Goal: Information Seeking & Learning: Learn about a topic

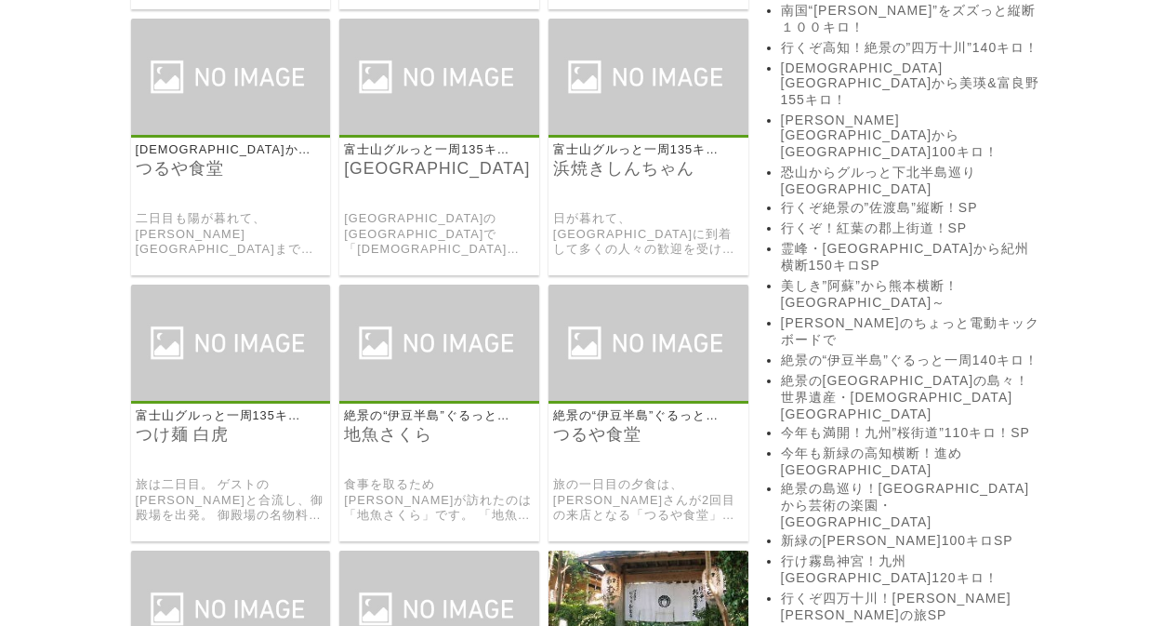
scroll to position [2573, 0]
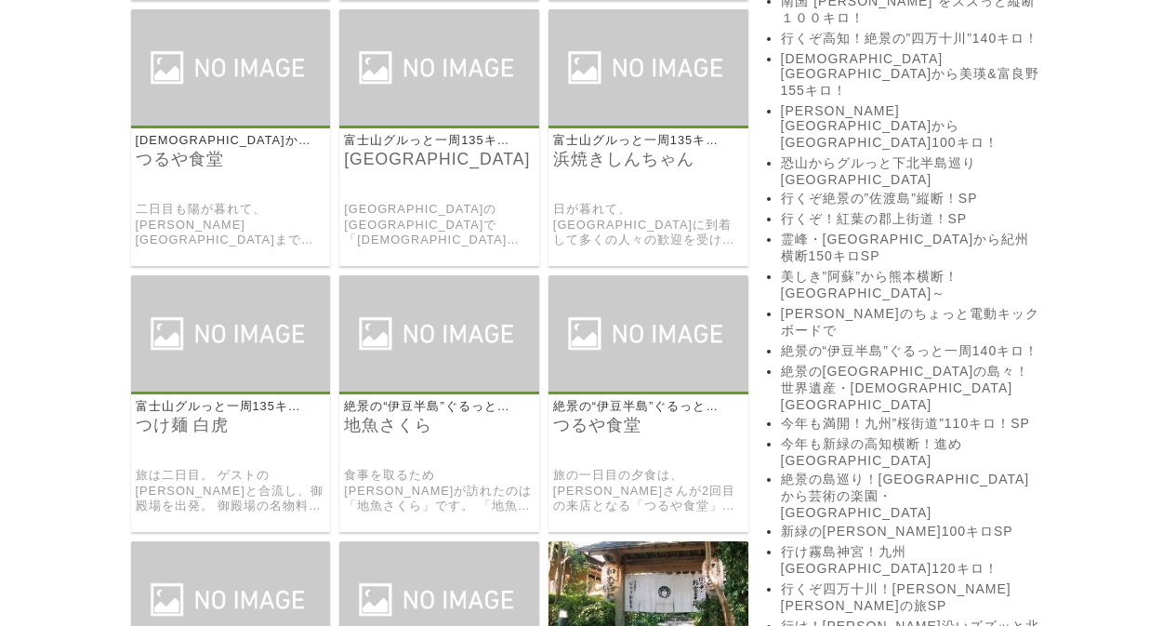
click at [169, 374] on img at bounding box center [231, 333] width 200 height 116
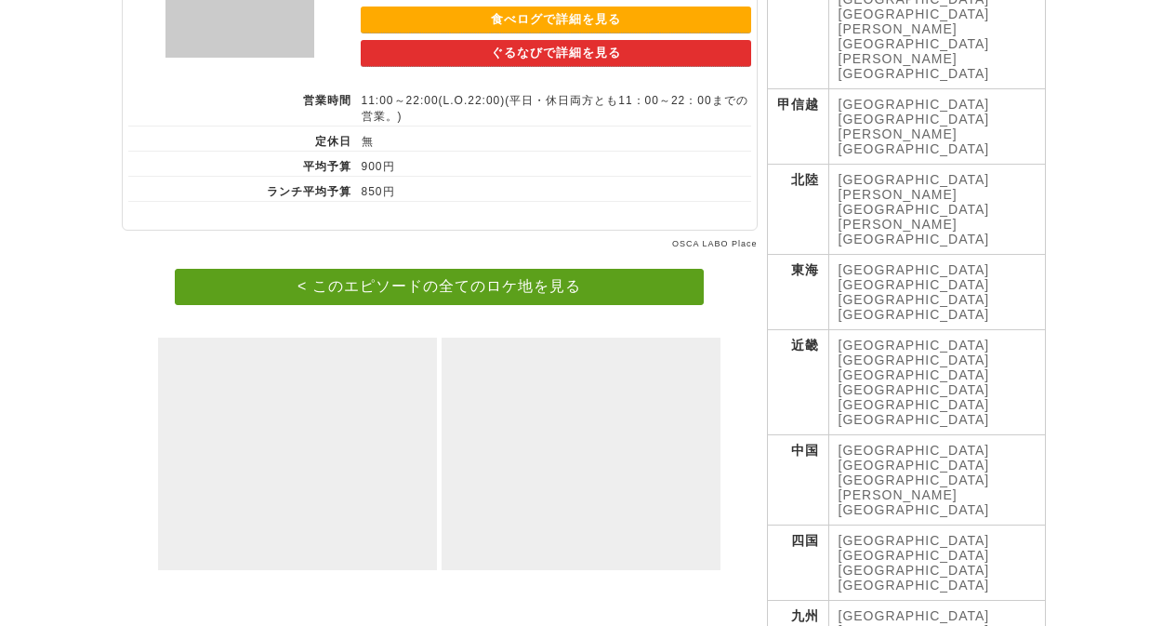
scroll to position [604, 0]
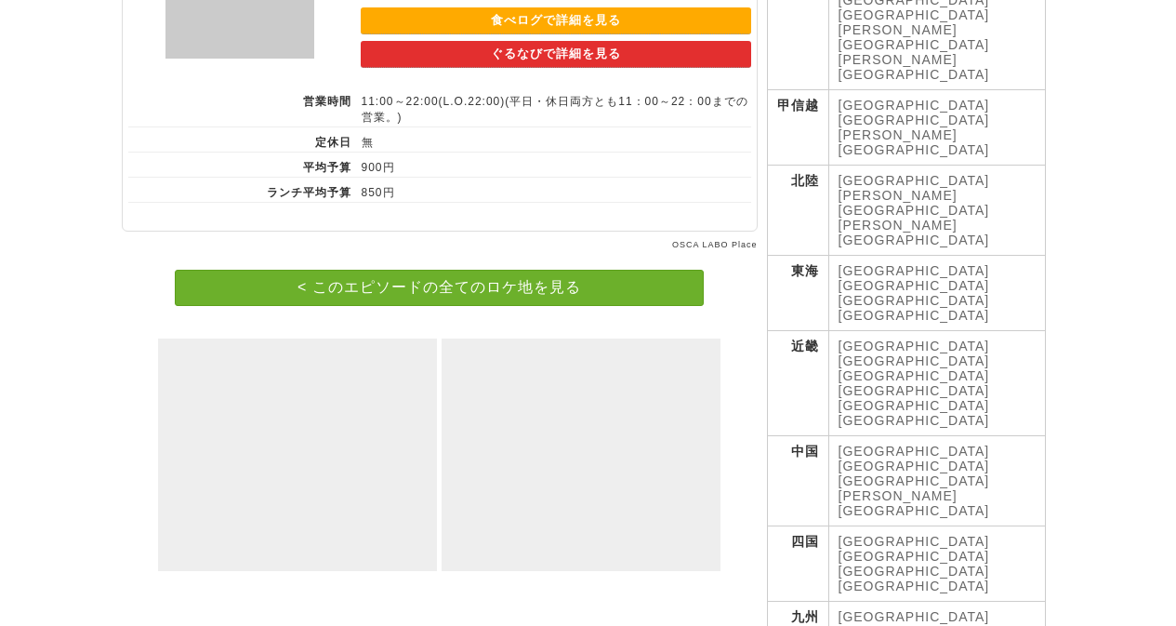
click at [233, 291] on link "< このエピソードの全てのロケ地を見る" at bounding box center [439, 288] width 529 height 36
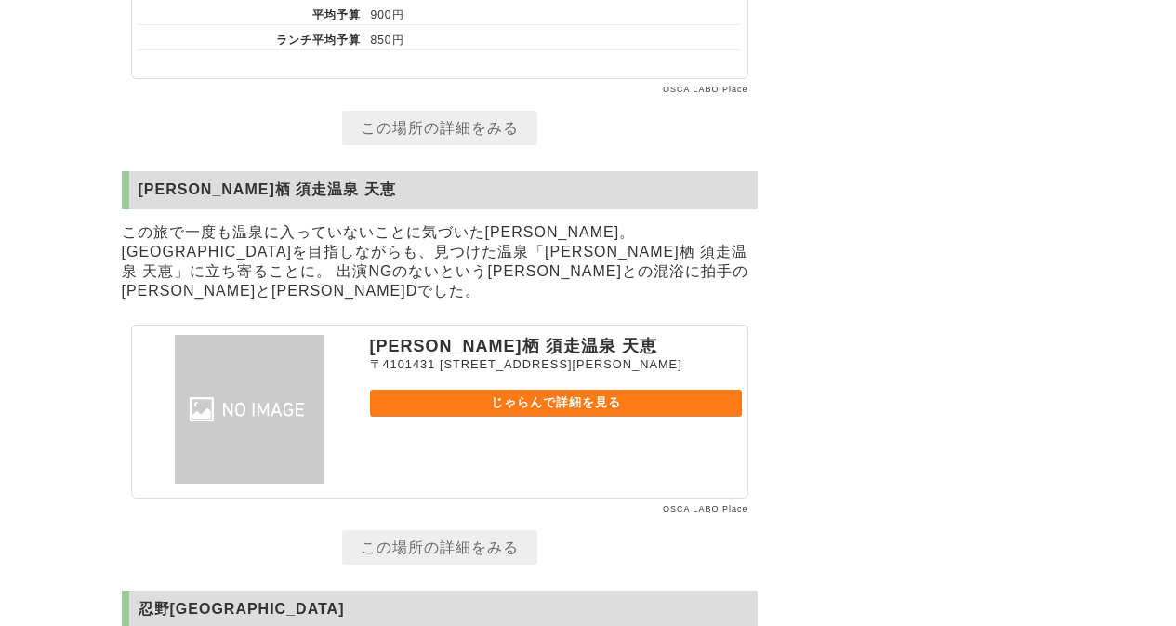
scroll to position [6445, 0]
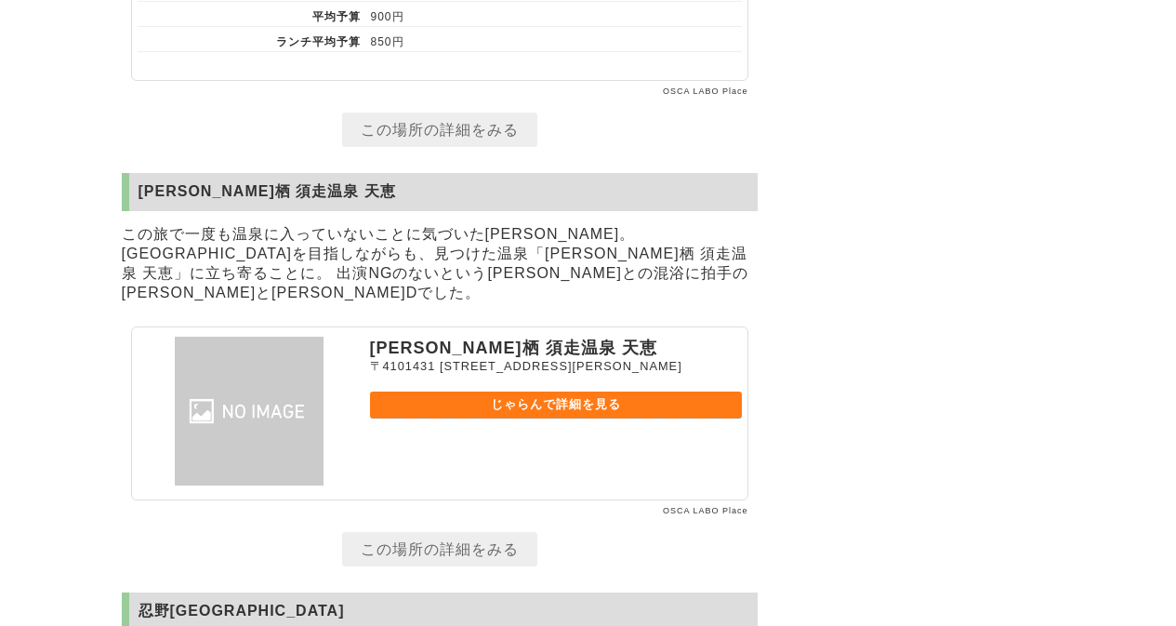
click at [177, 211] on h2 "時之栖 須走温泉 天恵" at bounding box center [440, 192] width 636 height 38
click at [177, 308] on p "この旅で一度も温泉に入っていないことに気づいた出川。 河口湖を目指しながらも、見つけた温泉「時之栖 須走温泉 天恵」に立ち寄ることに。 出演NGのないという鈴…" at bounding box center [440, 263] width 636 height 87
drag, startPoint x: 133, startPoint y: 215, endPoint x: 297, endPoint y: 220, distance: 163.7
click at [297, 211] on h2 "時之栖 須走温泉 天恵" at bounding box center [440, 192] width 636 height 38
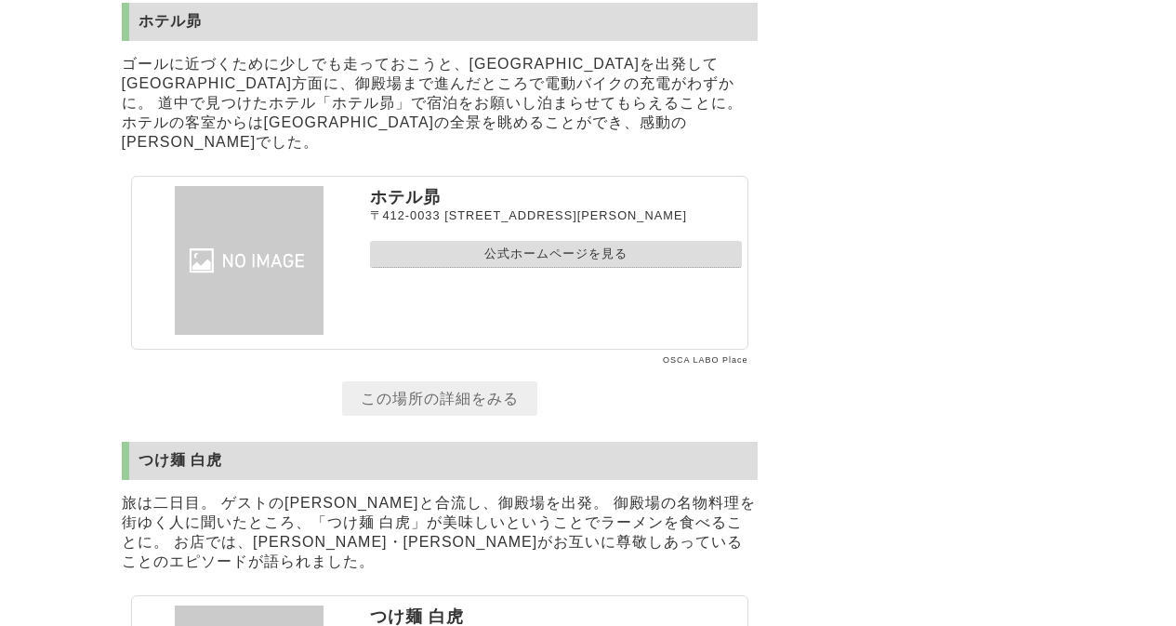
scroll to position [5580, 0]
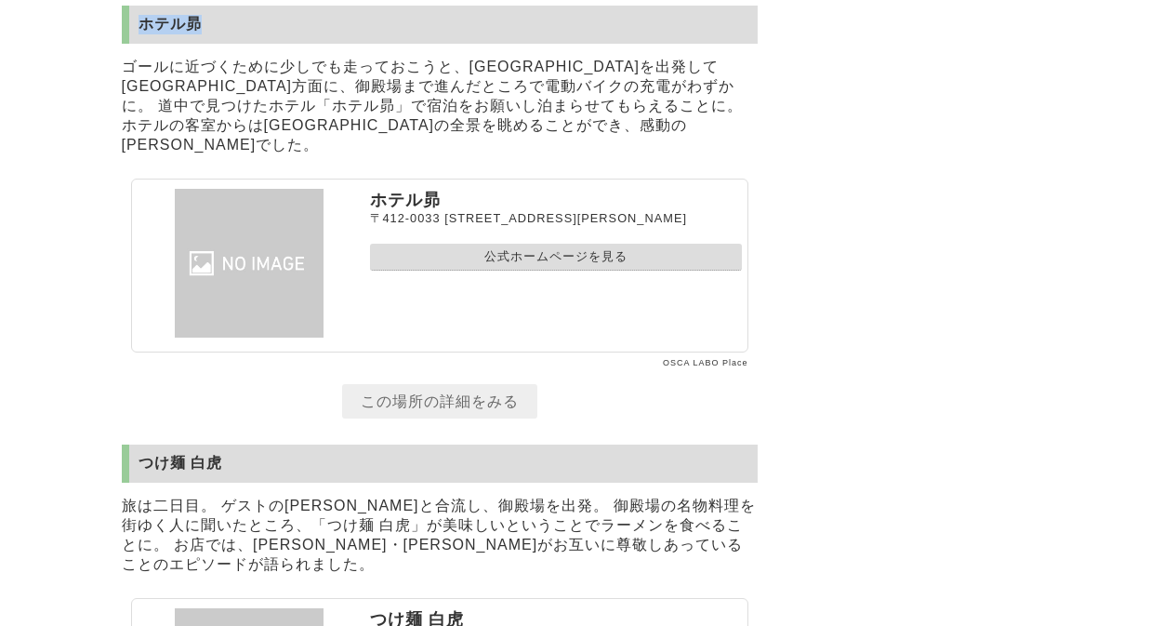
drag, startPoint x: 141, startPoint y: 70, endPoint x: 241, endPoint y: 70, distance: 99.5
click at [241, 44] on h2 "ホテル昴" at bounding box center [440, 25] width 636 height 38
